Goal: Task Accomplishment & Management: Complete application form

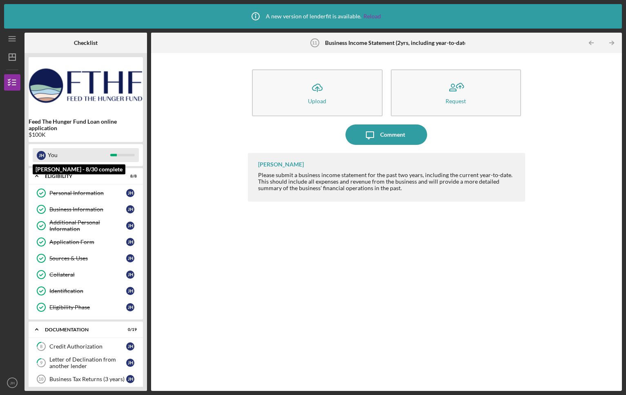
click at [53, 159] on div "You" at bounding box center [79, 155] width 62 height 14
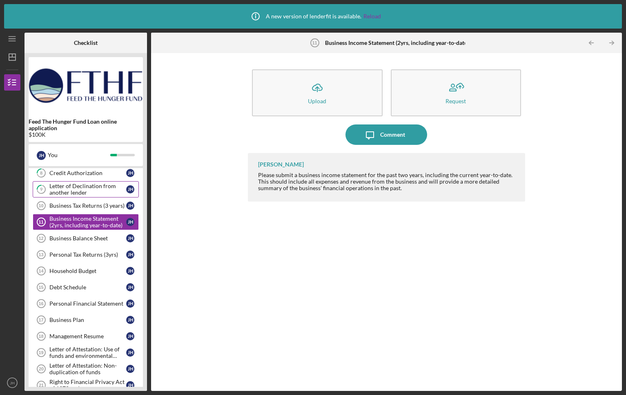
scroll to position [172, 0]
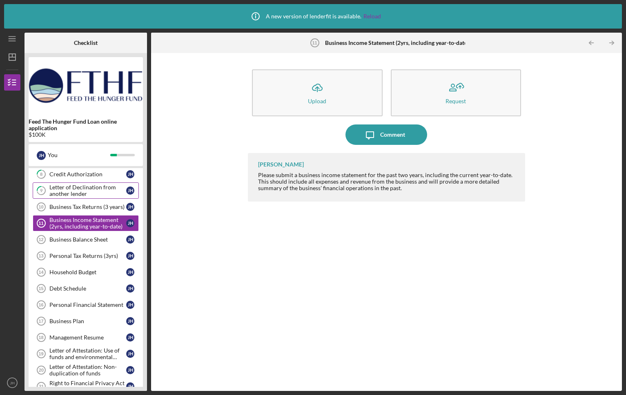
click at [89, 187] on div "Letter of Declination from another lender" at bounding box center [87, 190] width 77 height 13
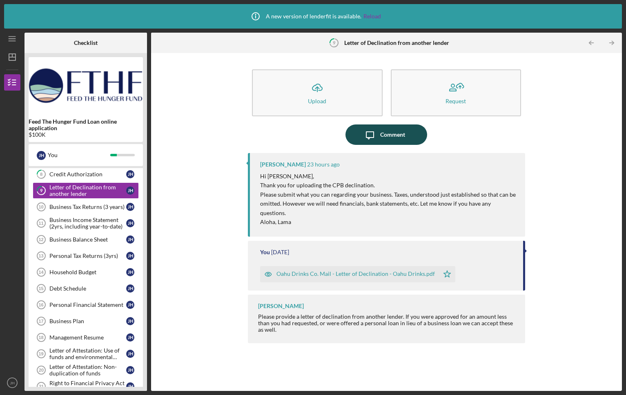
click at [372, 138] on icon "Icon/Message" at bounding box center [370, 135] width 20 height 20
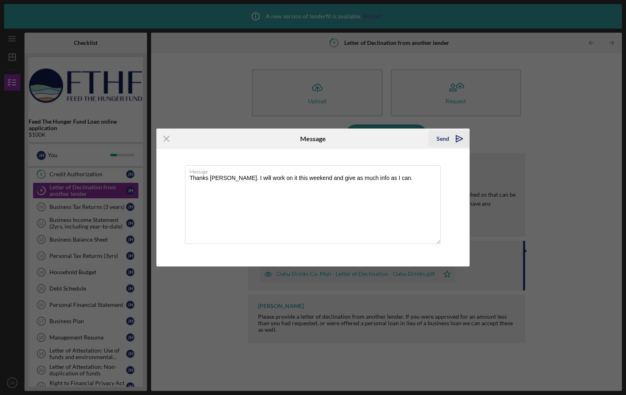
type textarea "Thanks [PERSON_NAME]. I will work on it this weekend and give as much info as I…"
click at [450, 140] on icon "Icon/icon-invite-send" at bounding box center [459, 139] width 20 height 20
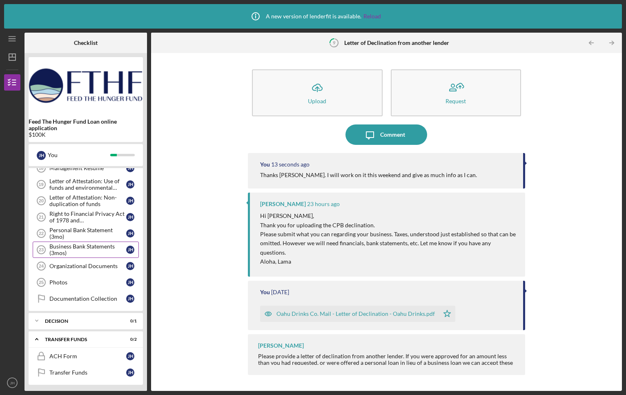
scroll to position [343, 0]
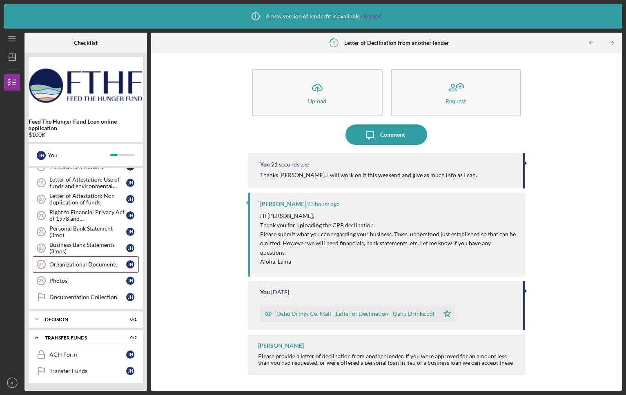
click at [105, 266] on div "Organizational Documents" at bounding box center [87, 264] width 77 height 7
